Goal: Information Seeking & Learning: Learn about a topic

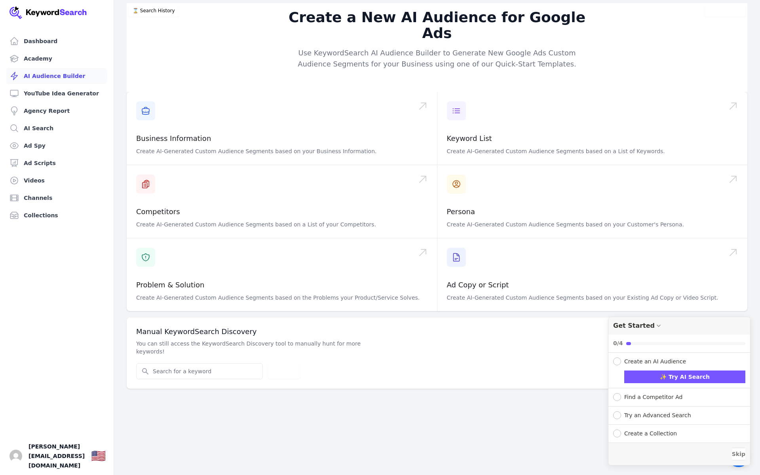
click at [474, 49] on p "Use KeywordSearch AI Audience Builder to Generate New Google Ads Custom Audienc…" at bounding box center [437, 58] width 304 height 22
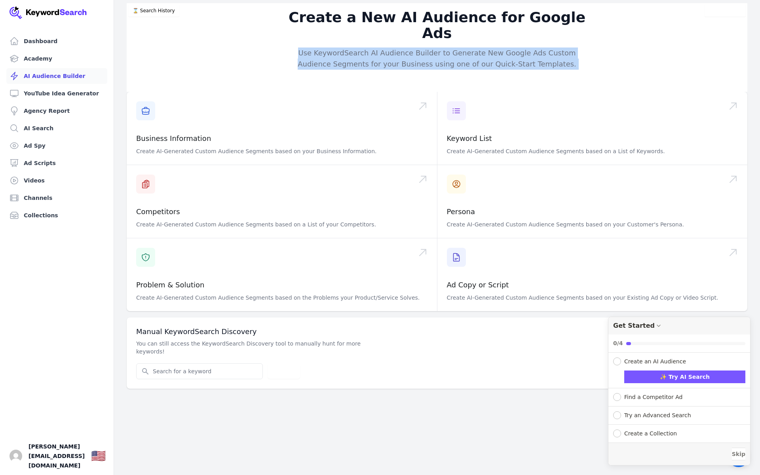
click at [474, 49] on p "Use KeywordSearch AI Audience Builder to Generate New Google Ads Custom Audienc…" at bounding box center [437, 58] width 304 height 22
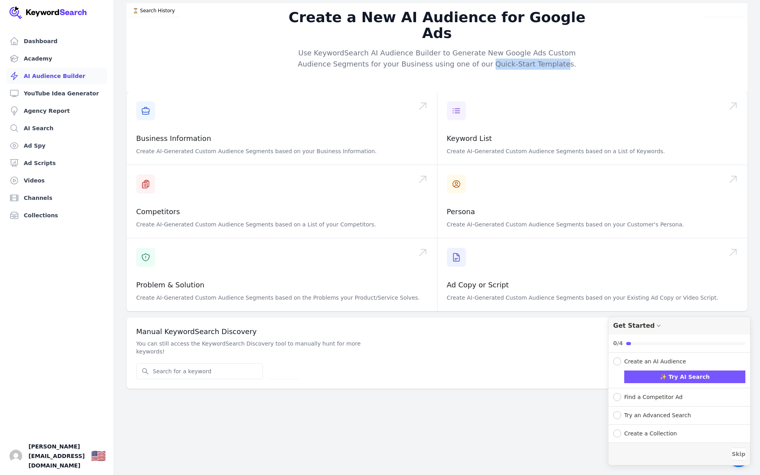
drag, startPoint x: 472, startPoint y: 49, endPoint x: 541, endPoint y: 50, distance: 68.4
click at [541, 50] on p "Use KeywordSearch AI Audience Builder to Generate New Google Ads Custom Audienc…" at bounding box center [437, 58] width 304 height 22
drag, startPoint x: 541, startPoint y: 50, endPoint x: 480, endPoint y: 51, distance: 60.9
click at [480, 51] on p "Use KeywordSearch AI Audience Builder to Generate New Google Ads Custom Audienc…" at bounding box center [437, 58] width 304 height 22
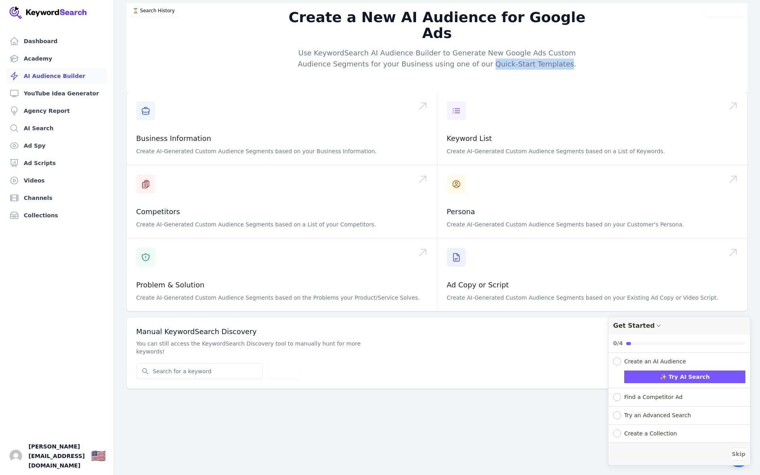
click at [480, 51] on p "Use KeywordSearch AI Audience Builder to Generate New Google Ads Custom Audienc…" at bounding box center [437, 58] width 304 height 22
